Goal: Task Accomplishment & Management: Use online tool/utility

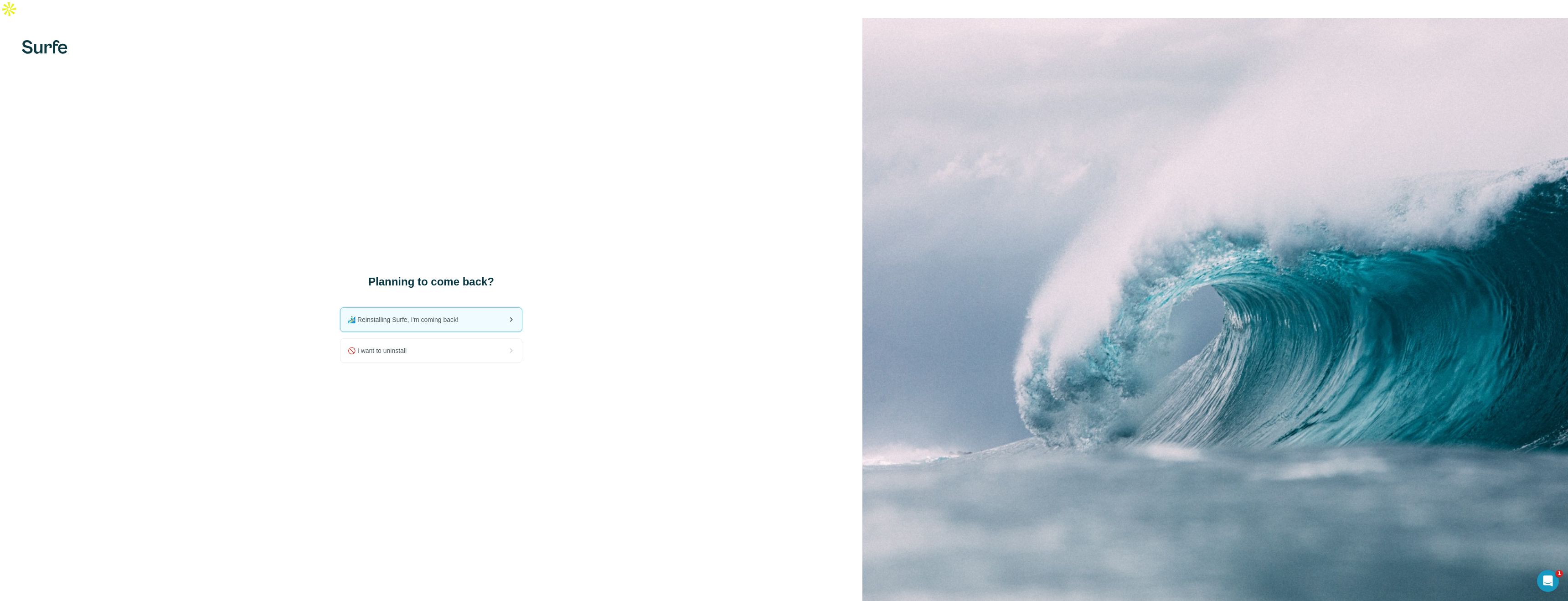
click at [430, 315] on span "🏄🏻‍♂️ Reinstalling Surfe, I'm coming back!" at bounding box center [407, 320] width 118 height 9
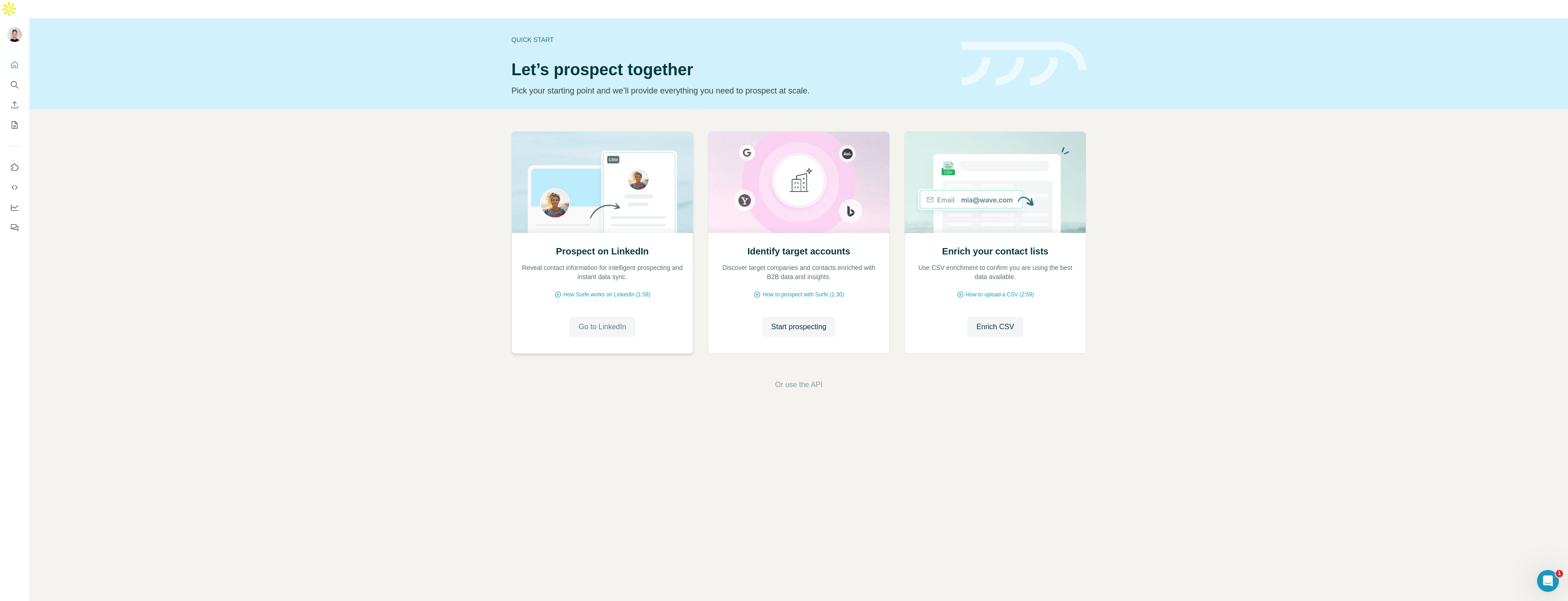
click at [605, 321] on span "Go to LinkedIn" at bounding box center [602, 327] width 47 height 11
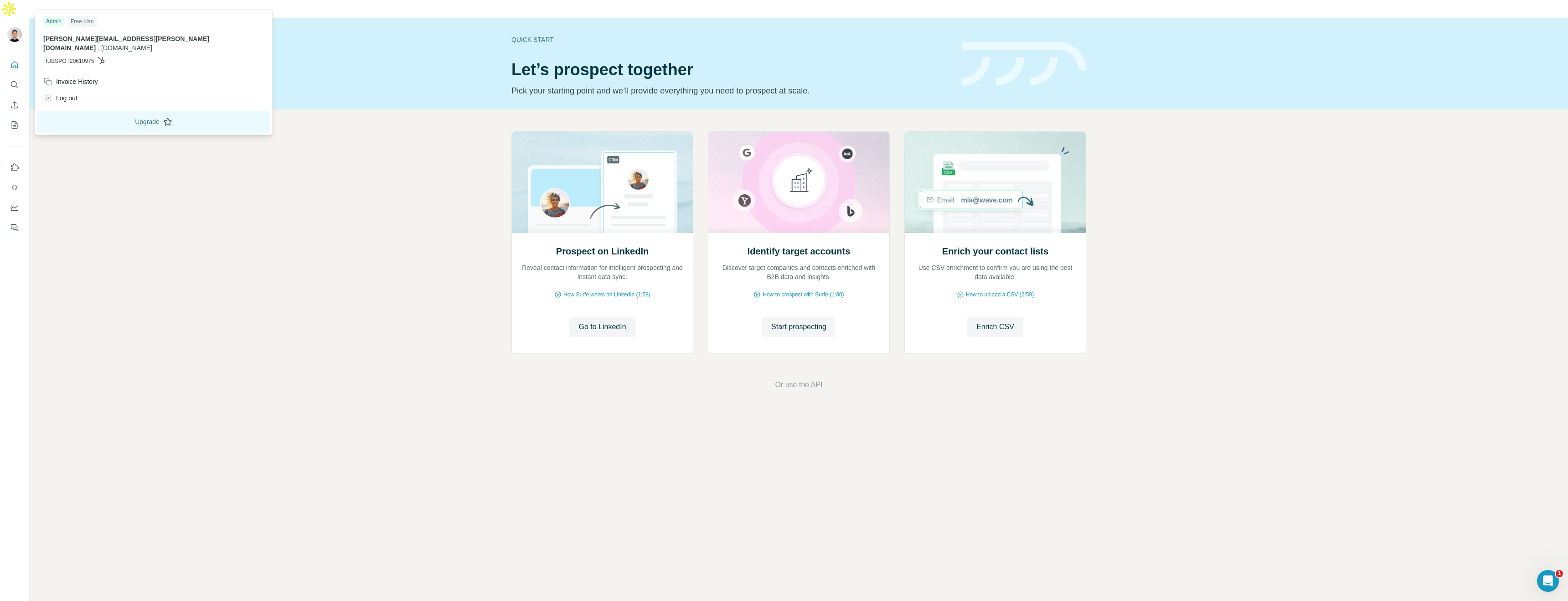
click at [106, 115] on button "Upgrade" at bounding box center [154, 122] width 233 height 22
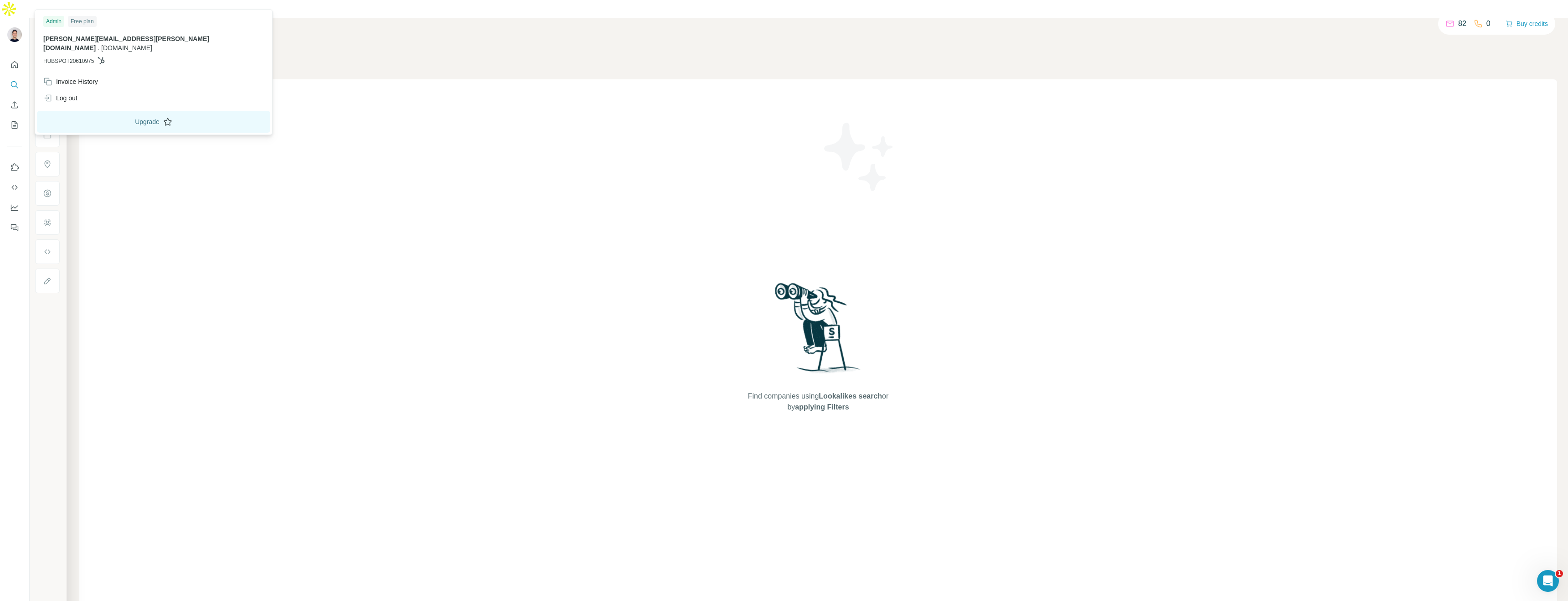
click at [113, 114] on button "Upgrade" at bounding box center [154, 122] width 233 height 22
